Goal: Check status: Check status

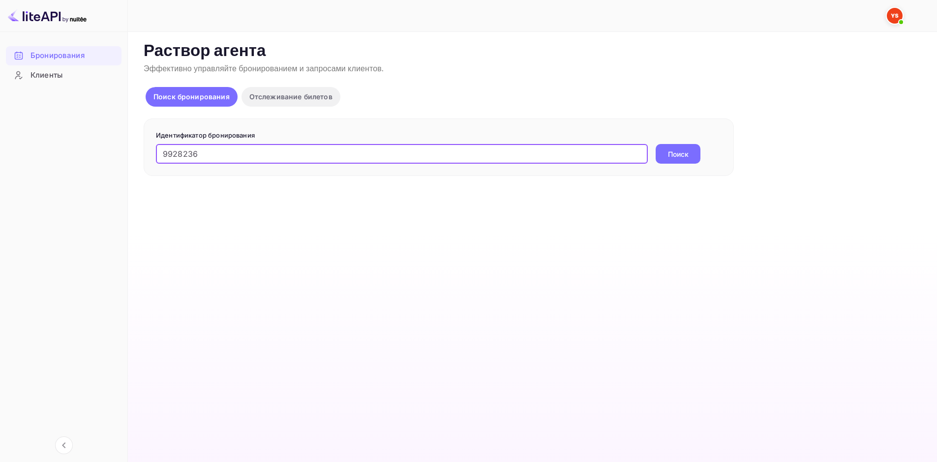
type input "9928236"
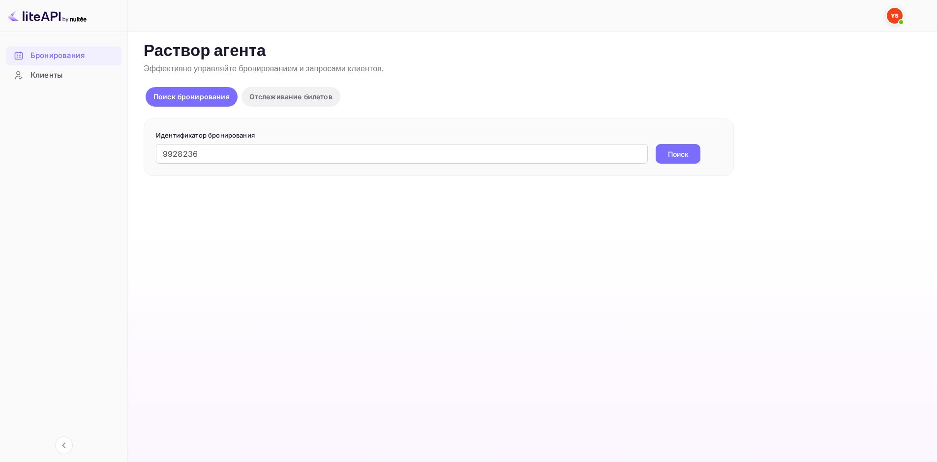
click at [674, 152] on ya-tr-span "Поиск" at bounding box center [678, 154] width 21 height 10
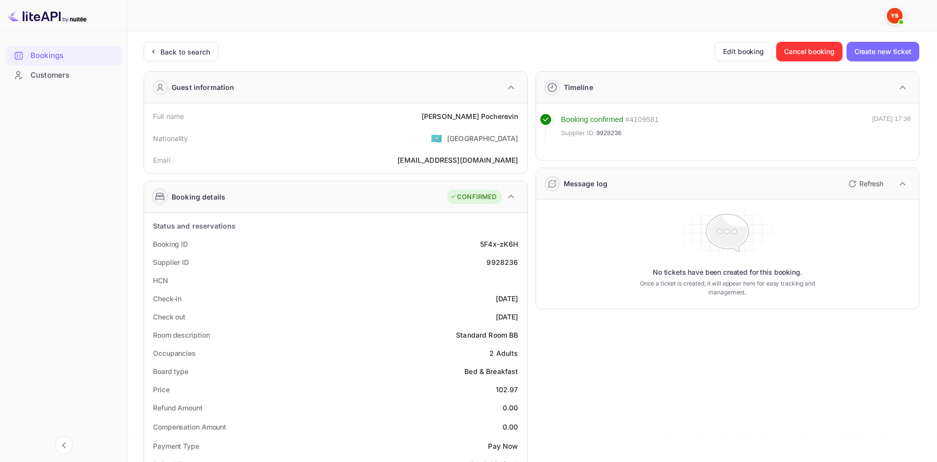
click at [487, 116] on ya-tr-span "Pocherevin" at bounding box center [499, 116] width 37 height 8
copy div "Sergei Pocherevin"
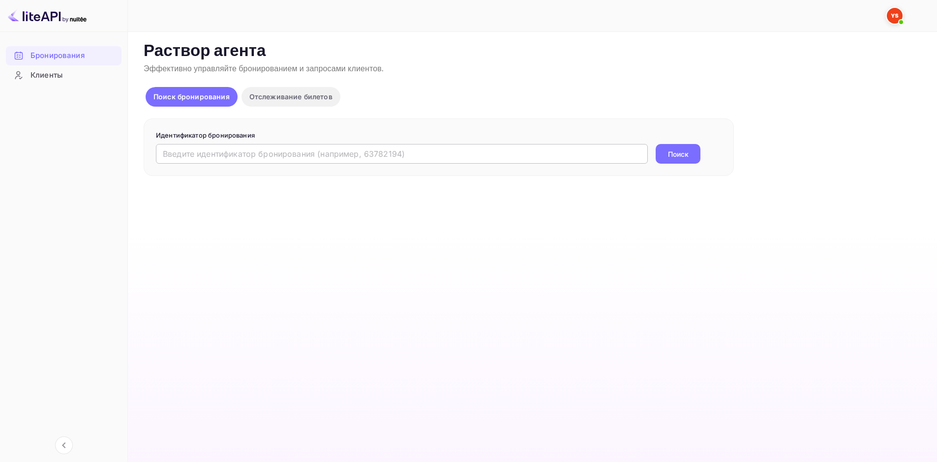
click at [234, 151] on input "text" at bounding box center [402, 154] width 492 height 20
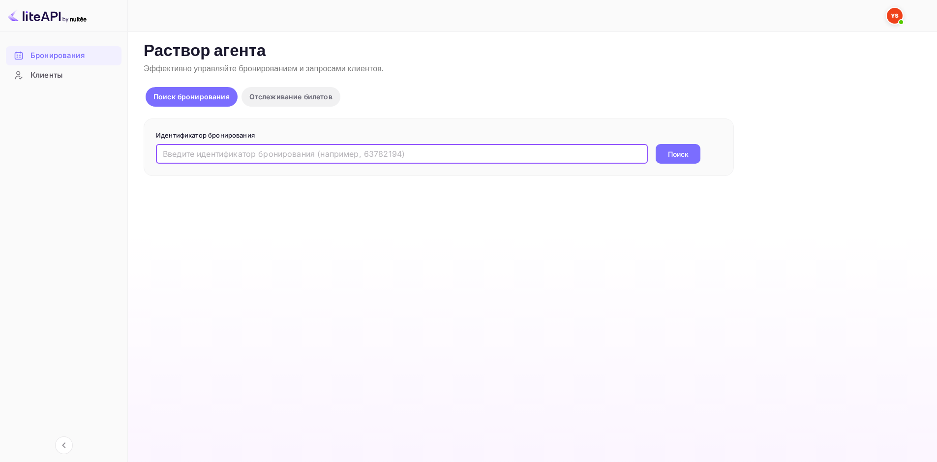
paste input "9958250"
type input "9958250"
click at [688, 151] on ya-tr-span "Поиск" at bounding box center [678, 154] width 21 height 10
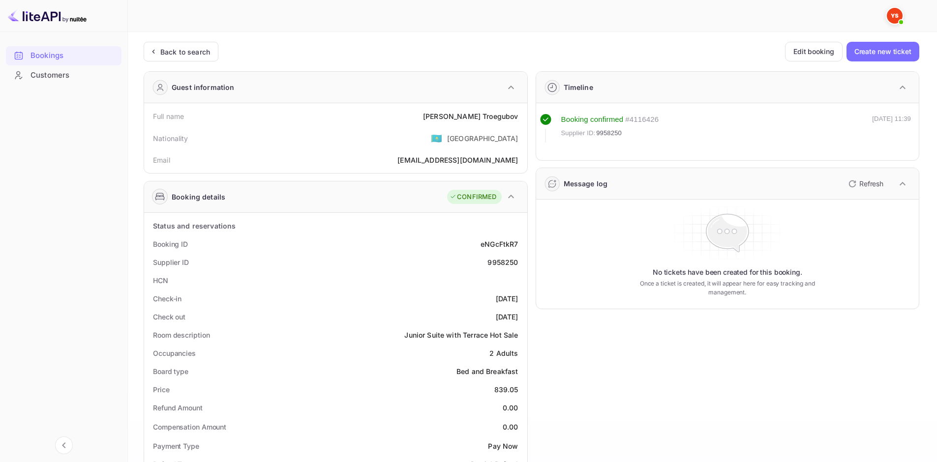
click at [494, 116] on ya-tr-span "Troegubov" at bounding box center [499, 116] width 35 height 8
copy div "[PERSON_NAME]"
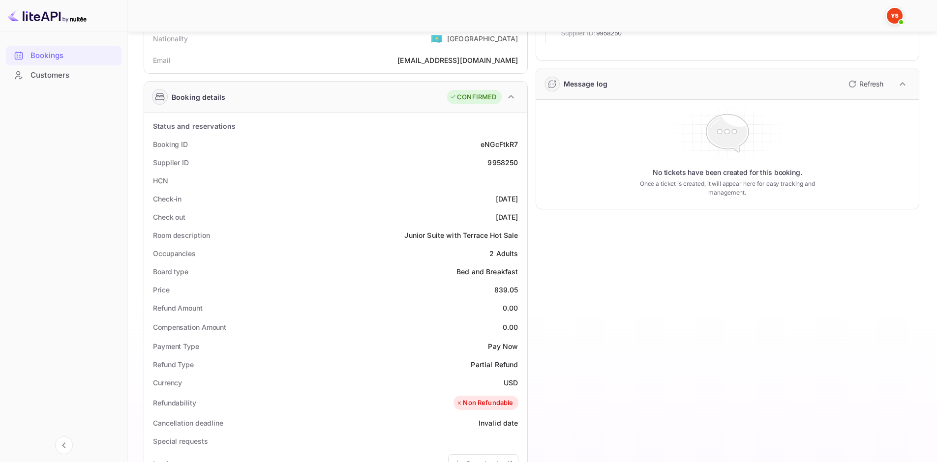
scroll to position [148, 0]
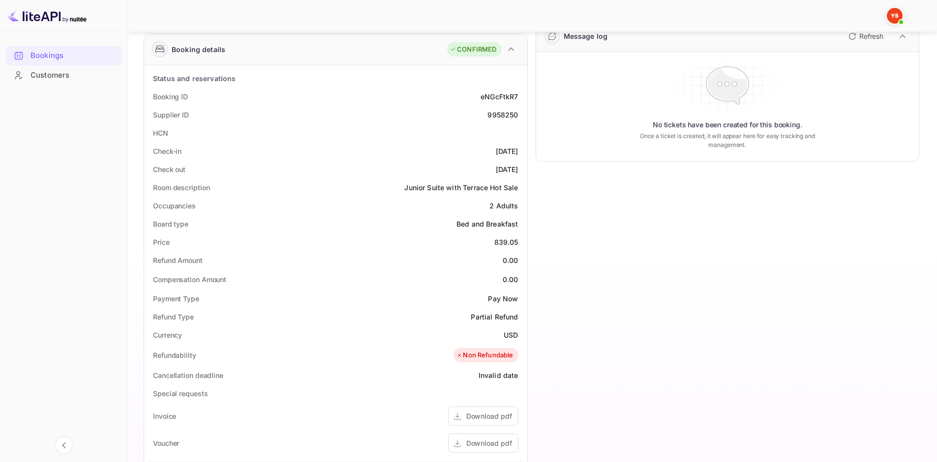
click at [505, 244] on div "839.05" at bounding box center [506, 242] width 24 height 10
click at [505, 243] on div "839.05" at bounding box center [506, 242] width 24 height 10
copy div "839.05"
click at [513, 336] on ya-tr-span "USD" at bounding box center [511, 335] width 14 height 8
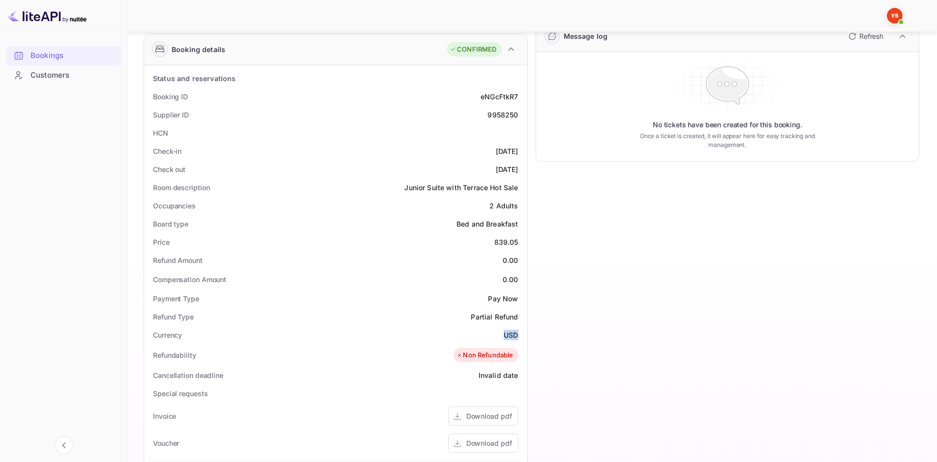
click at [513, 336] on ya-tr-span "USD" at bounding box center [511, 335] width 14 height 8
copy ya-tr-span "USD"
